Goal: Information Seeking & Learning: Learn about a topic

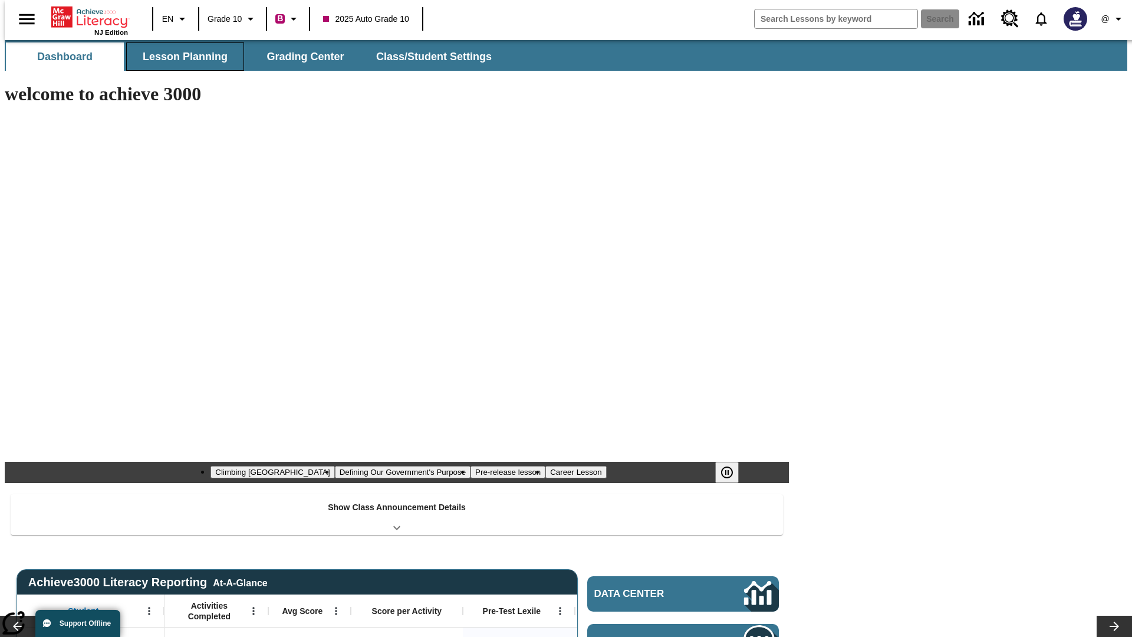
click at [180, 57] on button "Lesson Planning" at bounding box center [185, 56] width 118 height 28
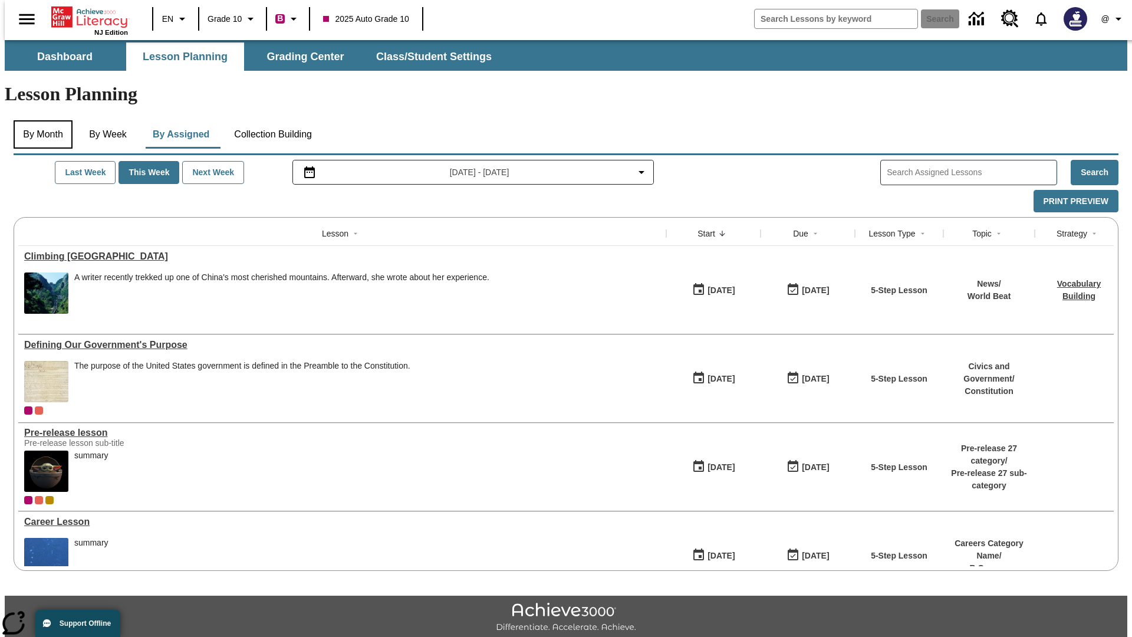
click at [39, 120] on button "By Month" at bounding box center [43, 134] width 59 height 28
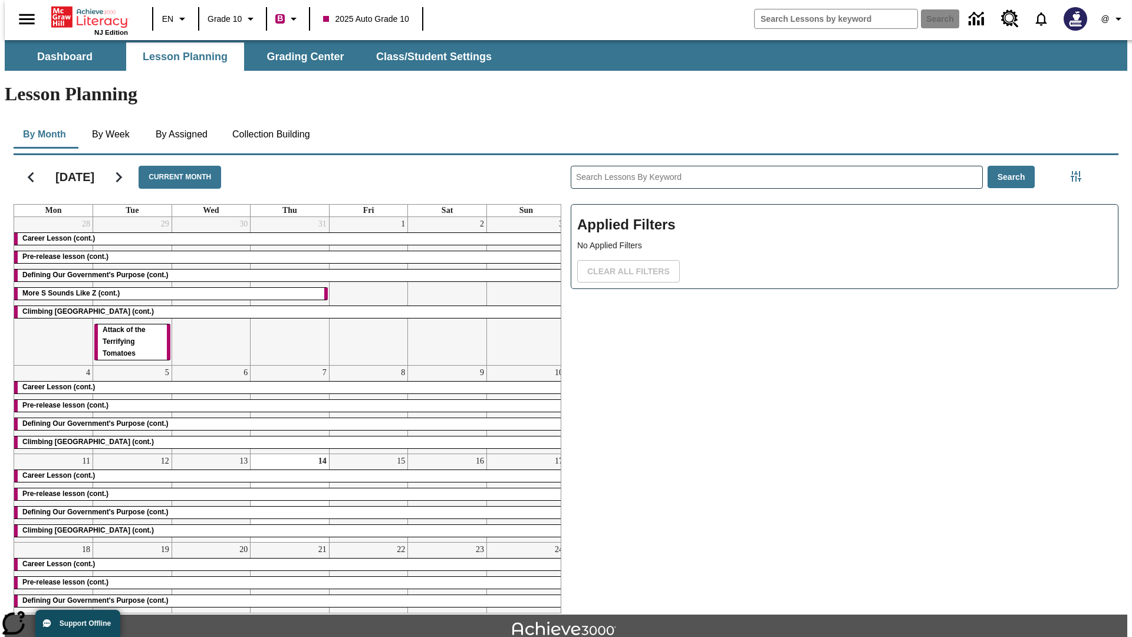
click at [285, 233] on div "Career Lesson (cont.)" at bounding box center [289, 239] width 551 height 12
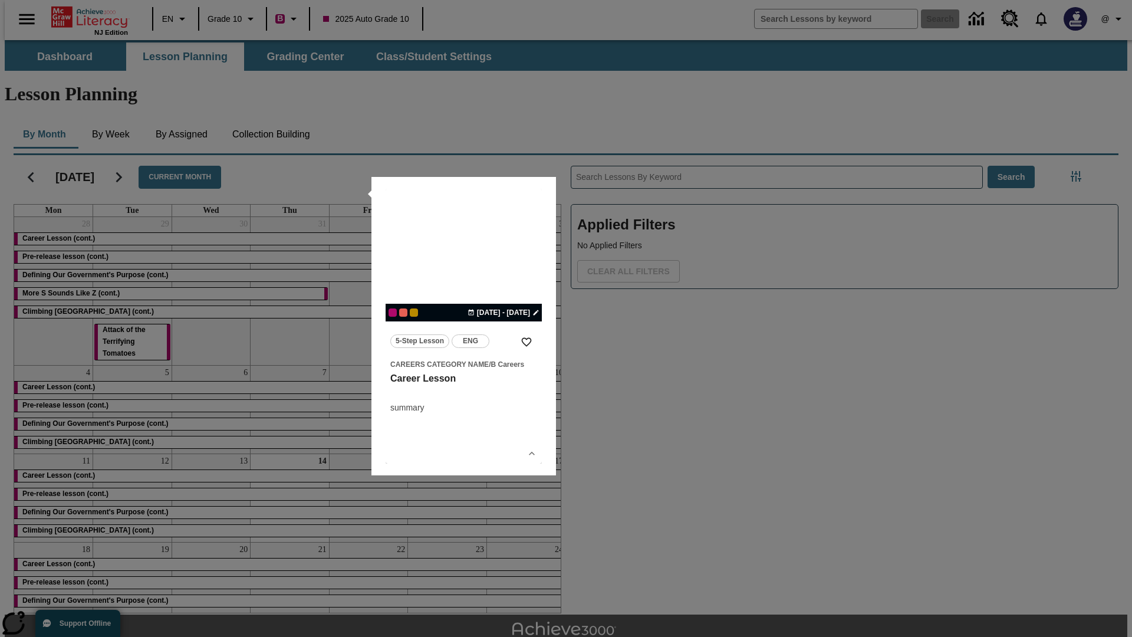
scroll to position [26, 0]
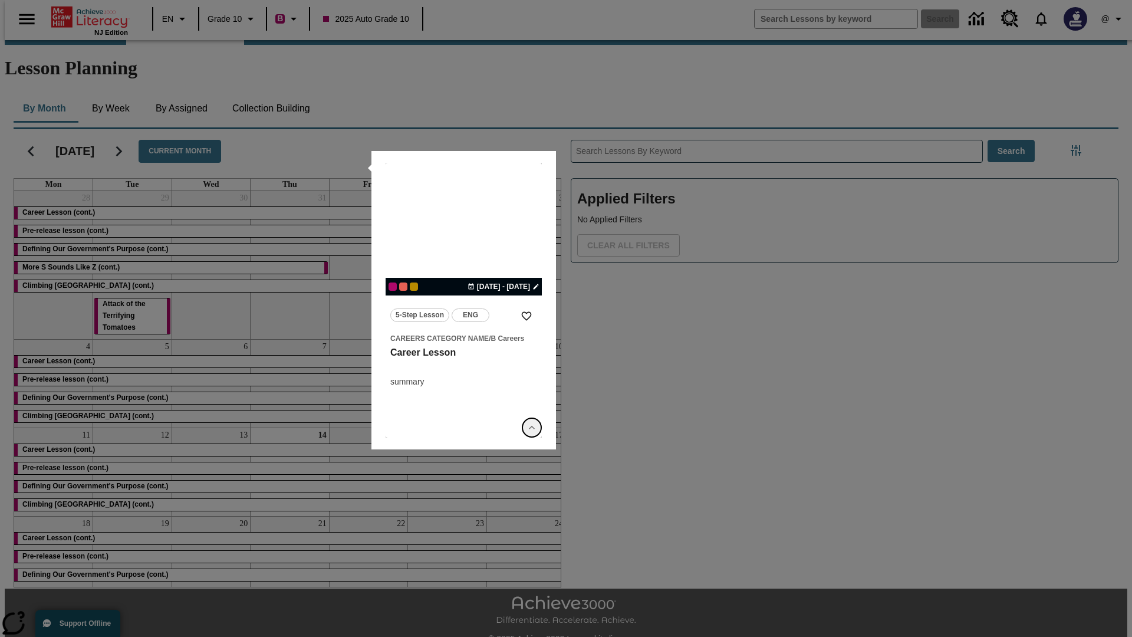
click at [532, 427] on icon "Show Details" at bounding box center [532, 427] width 12 height 12
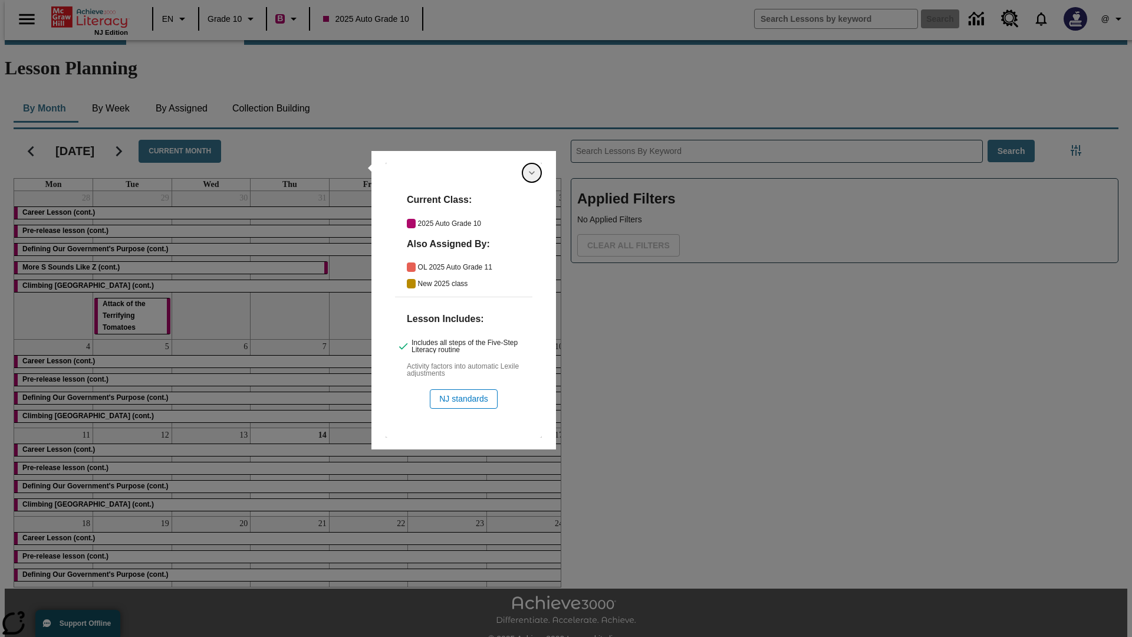
click at [532, 173] on icon "Hide Details" at bounding box center [532, 173] width 12 height 12
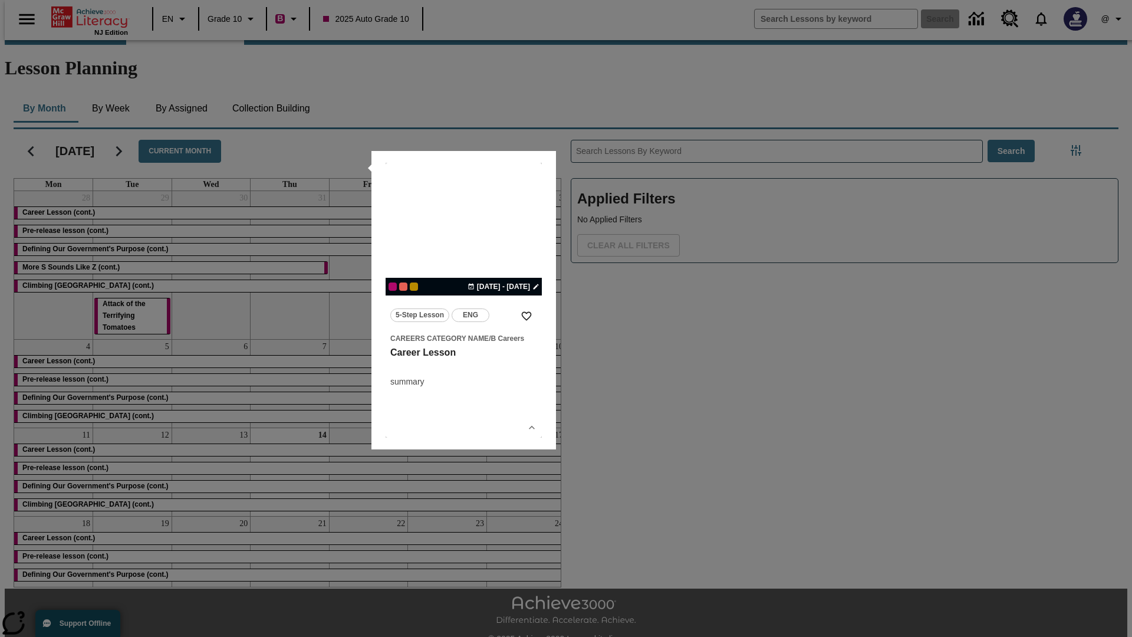
click at [463, 300] on link "lesson details" at bounding box center [463, 300] width 156 height 275
